Goal: Information Seeking & Learning: Learn about a topic

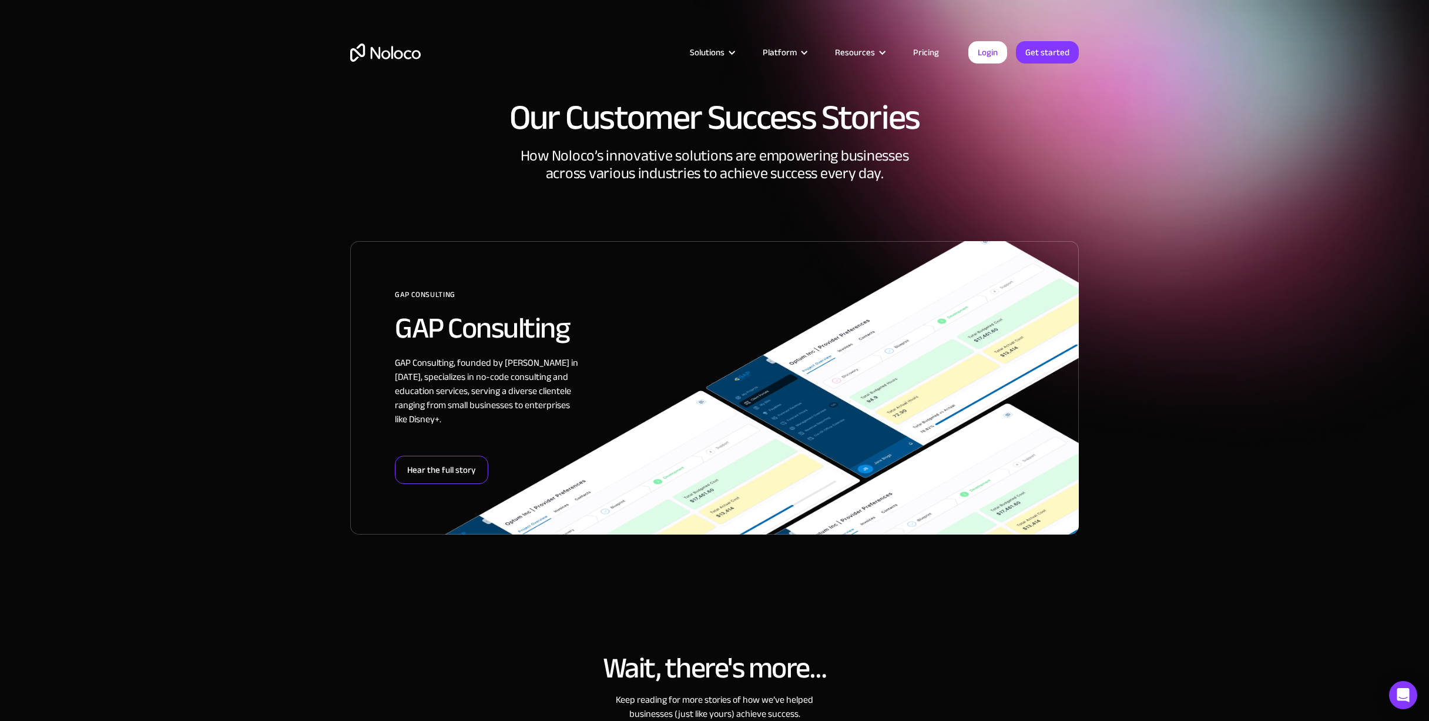
click at [466, 478] on div "Hear the full story" at bounding box center [441, 469] width 93 height 28
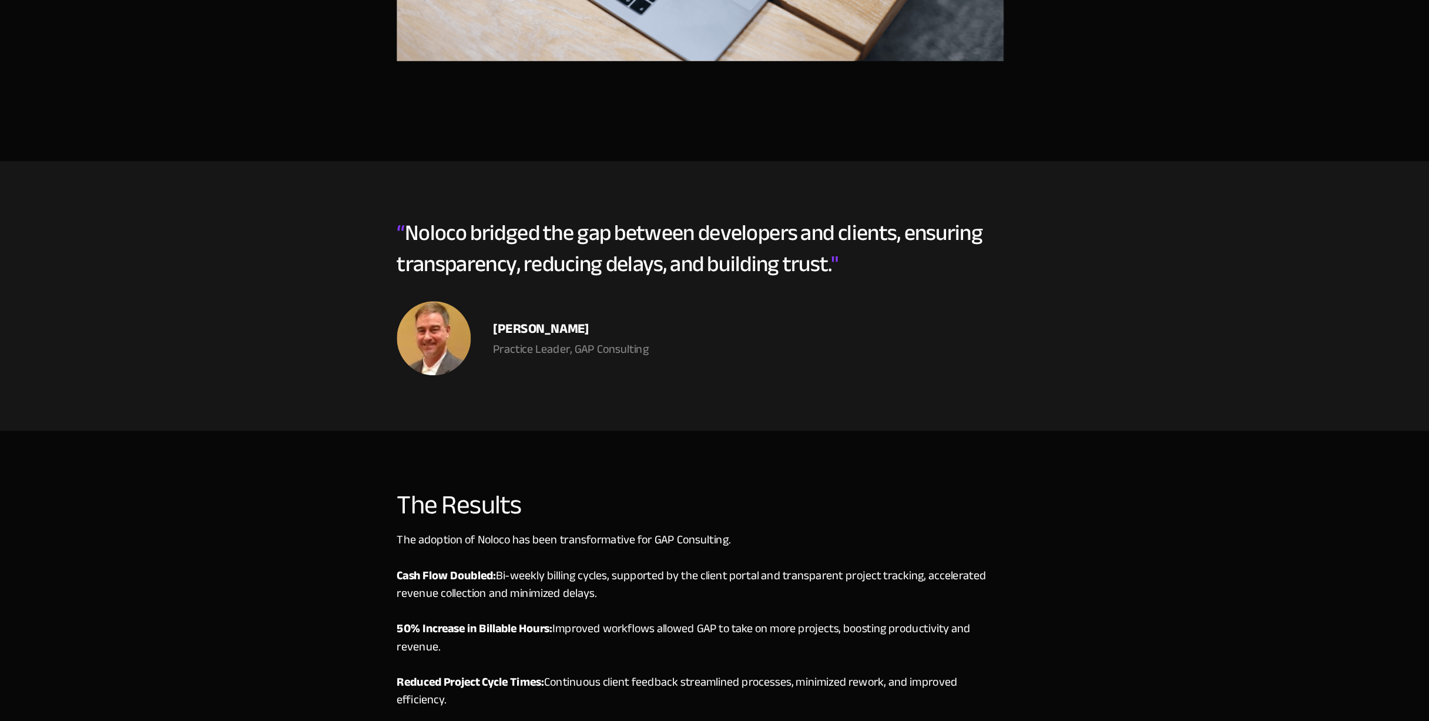
scroll to position [2672, 0]
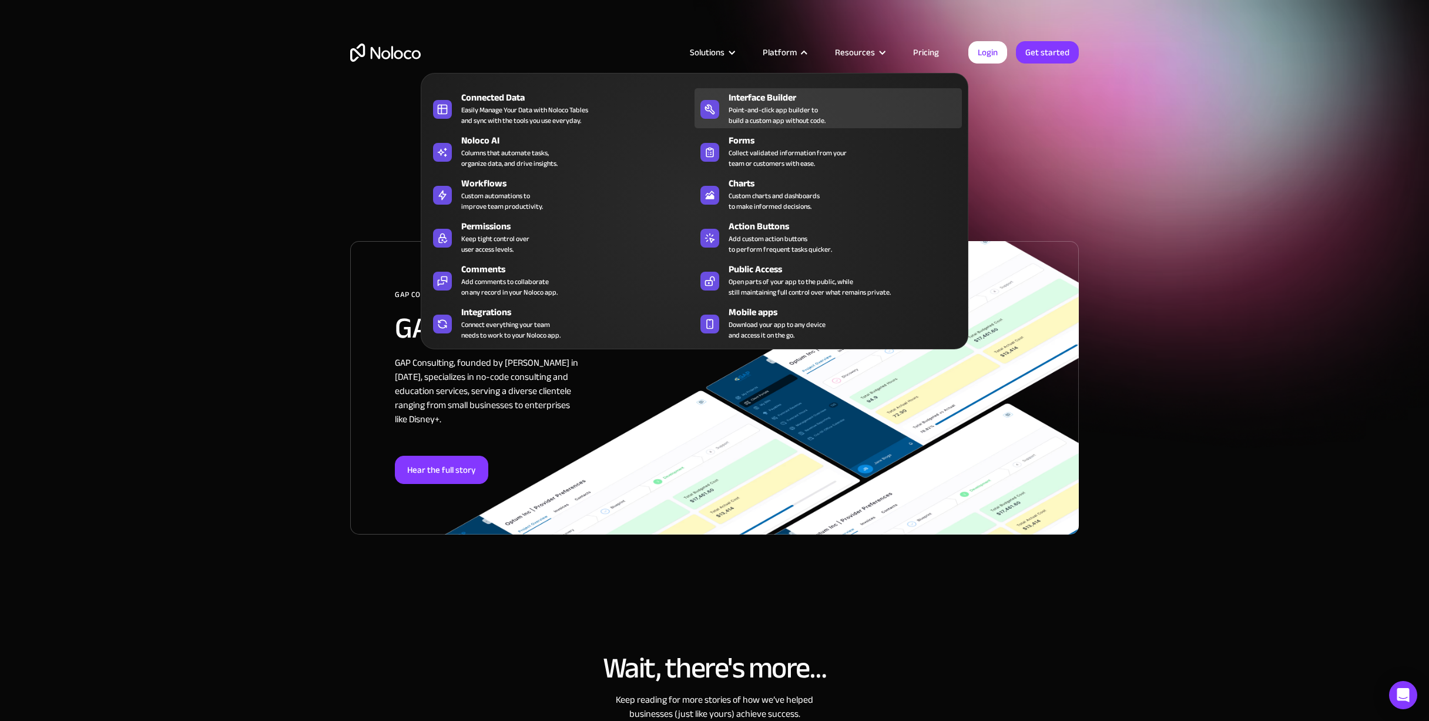
click at [801, 106] on div "Point-and-click app builder to build a custom app without code." at bounding box center [777, 115] width 97 height 21
